Goal: Communication & Community: Share content

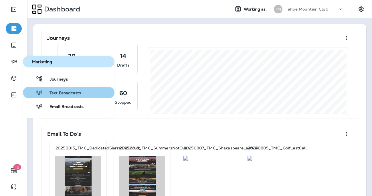
click at [61, 94] on span "Text Broadcasts" at bounding box center [62, 93] width 38 height 5
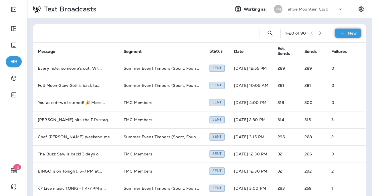
click at [352, 33] on p "New" at bounding box center [352, 33] width 9 height 5
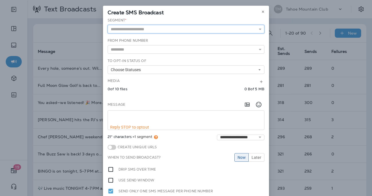
click at [206, 29] on input "text" at bounding box center [186, 29] width 157 height 9
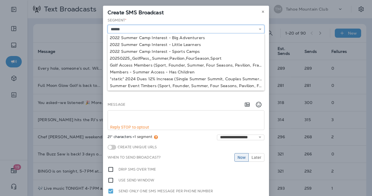
scroll to position [36, 0]
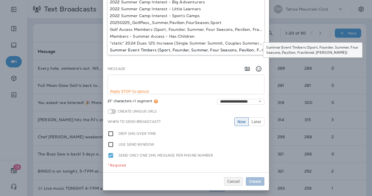
type input "**********"
click at [158, 51] on div "**********" at bounding box center [186, 77] width 166 height 191
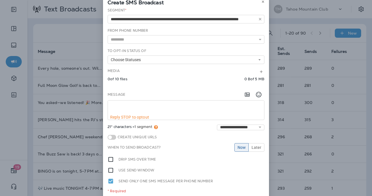
scroll to position [2, 0]
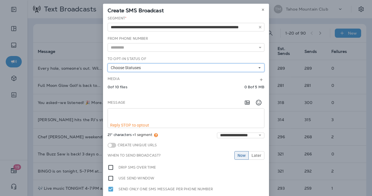
click at [151, 68] on button "Choose Statuses" at bounding box center [186, 68] width 157 height 9
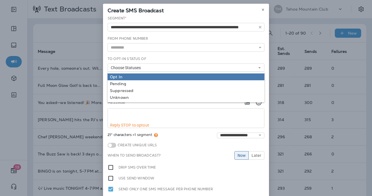
click at [137, 78] on div "Opt In" at bounding box center [186, 77] width 152 height 5
click at [128, 78] on div "Opt In" at bounding box center [182, 77] width 144 height 5
click at [139, 77] on div "Opt In" at bounding box center [186, 77] width 152 height 5
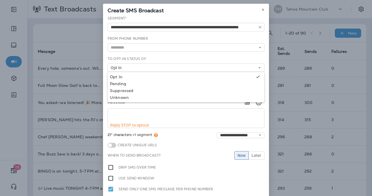
click at [123, 115] on textarea at bounding box center [186, 116] width 156 height 14
paste textarea "**********"
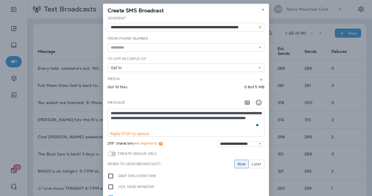
scroll to position [3, 0]
paste textarea "**********"
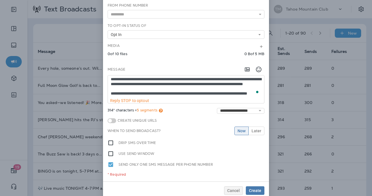
scroll to position [44, 0]
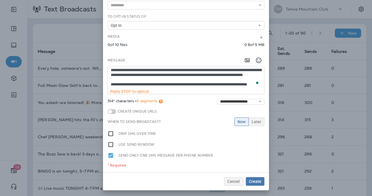
type textarea "**********"
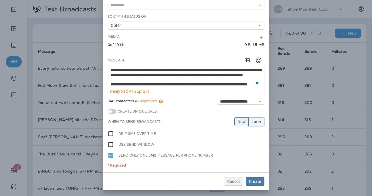
click at [259, 124] on button "Later" at bounding box center [257, 122] width 16 height 9
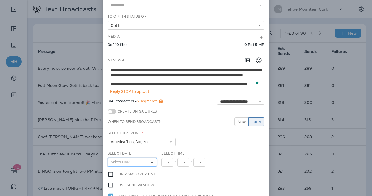
click at [143, 163] on button "Select Date" at bounding box center [132, 162] width 49 height 9
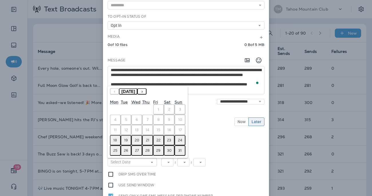
click at [115, 141] on abbr "18" at bounding box center [115, 140] width 4 height 5
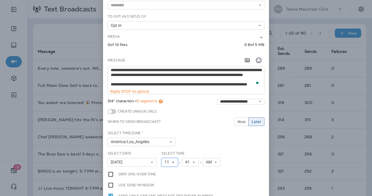
click at [173, 161] on icon at bounding box center [172, 162] width 3 height 3
click at [175, 111] on link "5" at bounding box center [169, 110] width 17 height 7
click at [189, 162] on span "41" at bounding box center [186, 162] width 7 height 5
click at [191, 82] on link "00" at bounding box center [188, 83] width 17 height 7
click at [209, 161] on span "AM" at bounding box center [208, 162] width 8 height 5
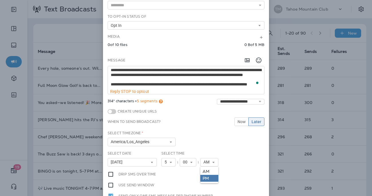
click at [208, 179] on link "PM" at bounding box center [209, 178] width 18 height 7
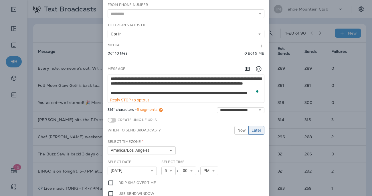
scroll to position [0, 0]
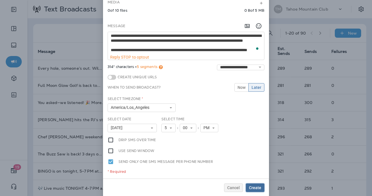
click at [254, 188] on span "Create" at bounding box center [255, 188] width 12 height 4
